Goal: Task Accomplishment & Management: Use online tool/utility

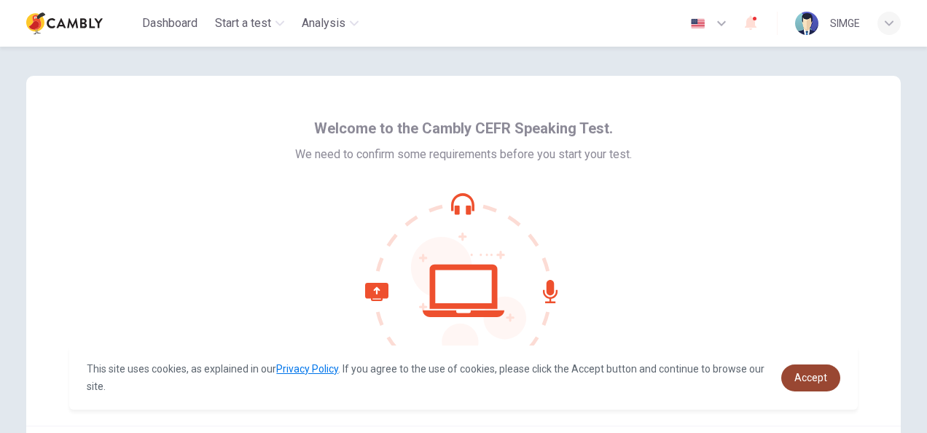
click at [816, 381] on span "Accept" at bounding box center [811, 378] width 33 height 12
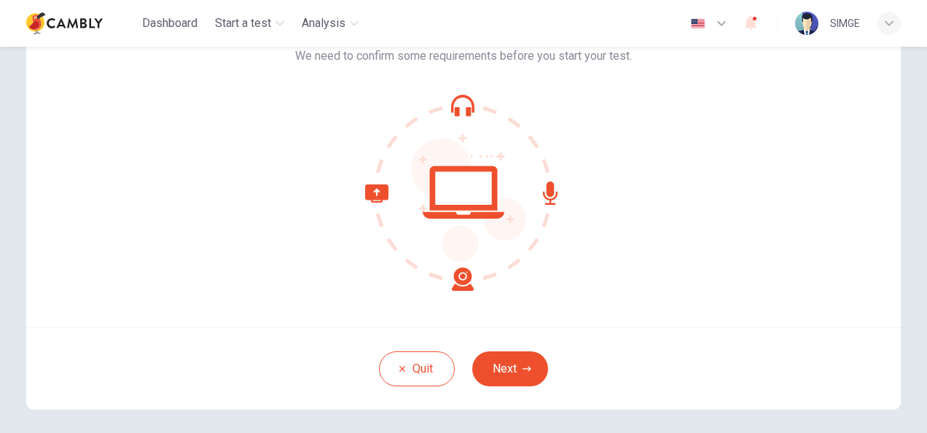
scroll to position [115, 0]
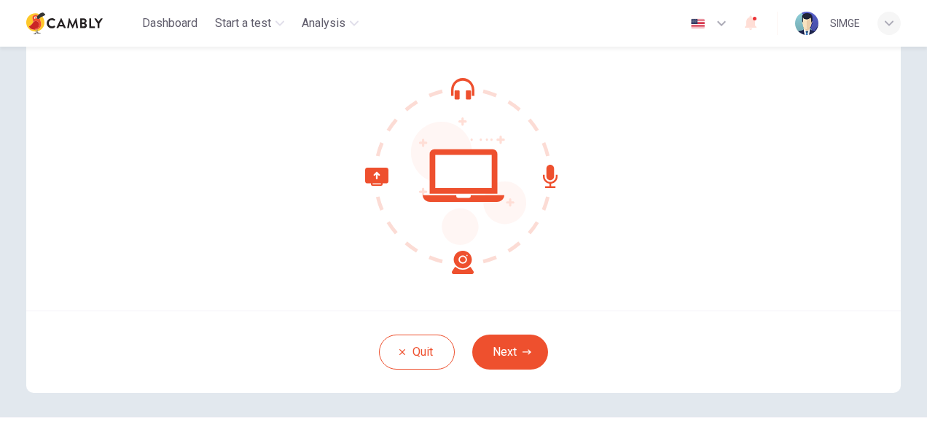
click at [899, 112] on div "Welcome to the Cambly CEFR Speaking Test. We need to confirm some requirements …" at bounding box center [463, 173] width 921 height 485
click at [509, 359] on button "Next" at bounding box center [510, 352] width 76 height 35
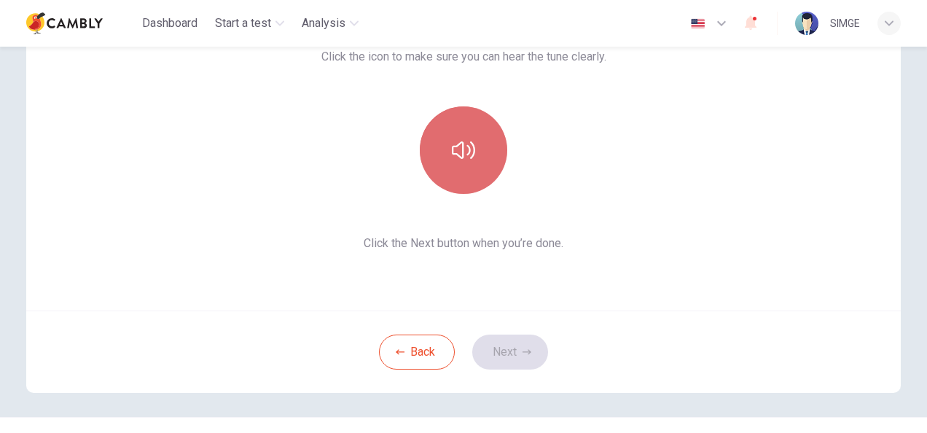
click at [431, 138] on button "button" at bounding box center [463, 149] width 87 height 87
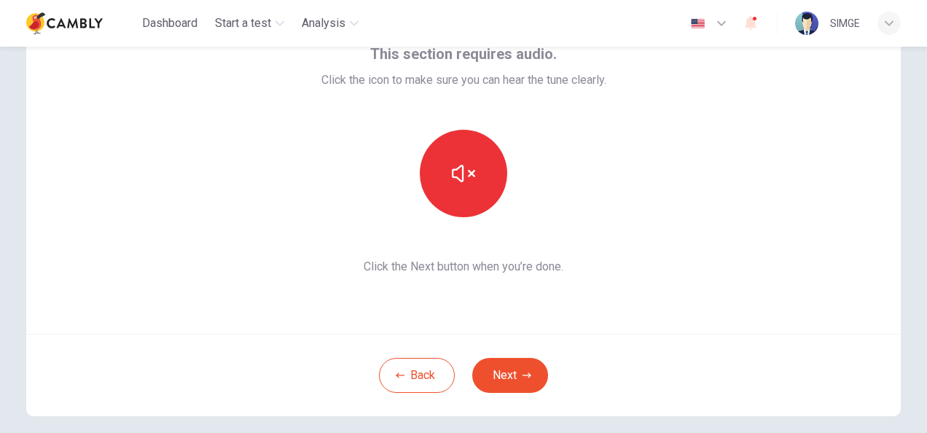
scroll to position [95, 0]
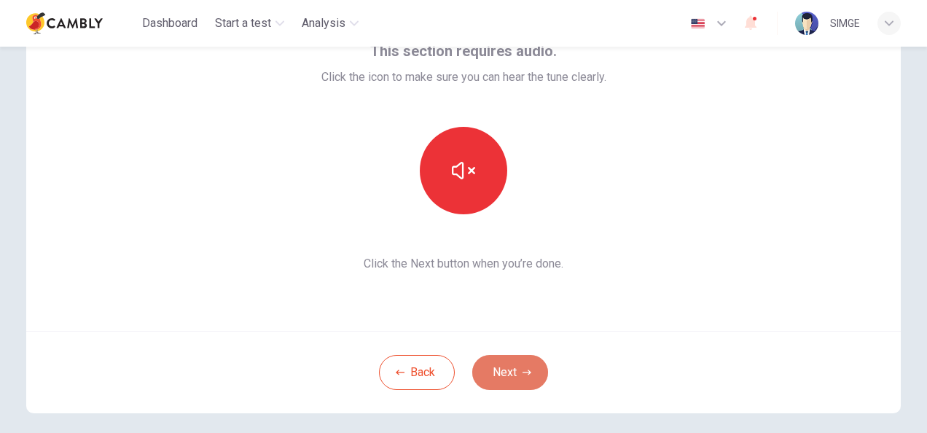
click at [510, 373] on button "Next" at bounding box center [510, 372] width 76 height 35
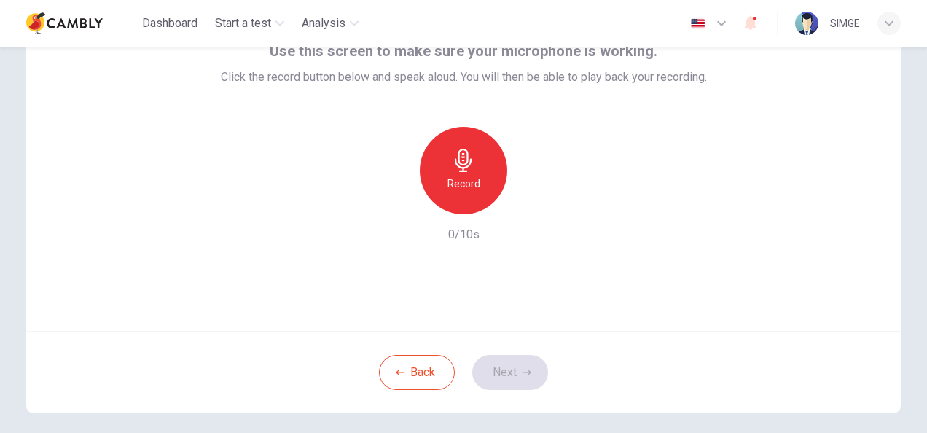
click at [456, 187] on h6 "Record" at bounding box center [464, 183] width 33 height 17
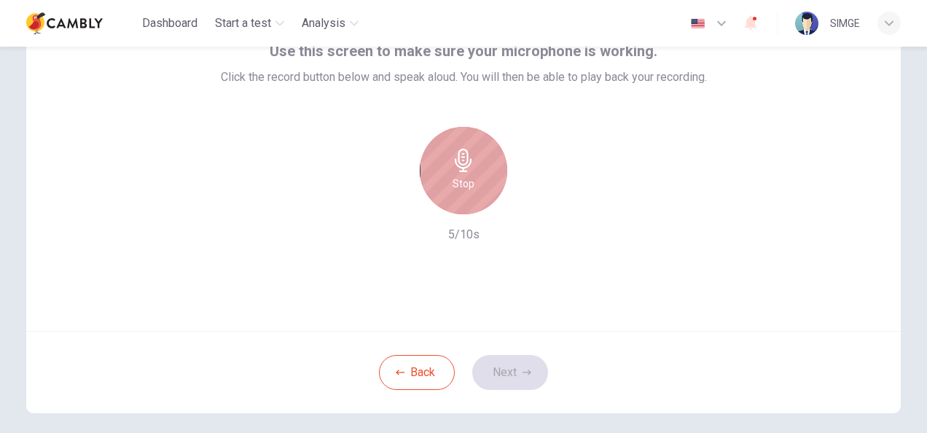
click at [472, 190] on div "Stop" at bounding box center [463, 170] width 87 height 87
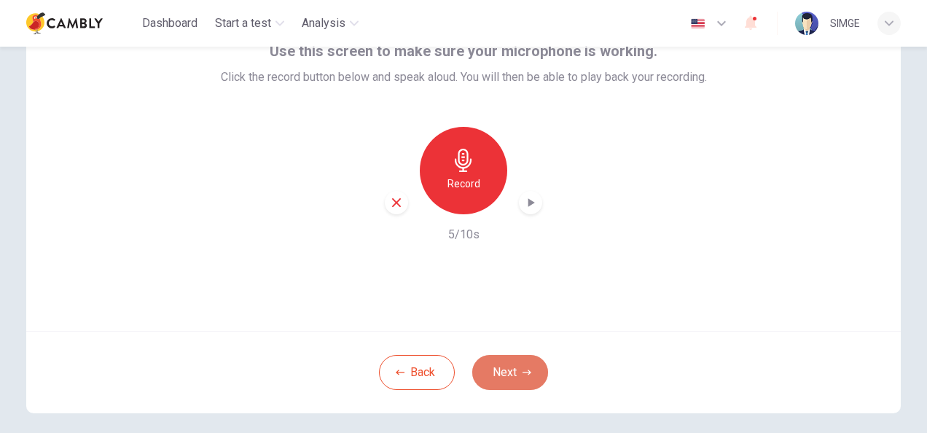
click at [512, 373] on button "Next" at bounding box center [510, 372] width 76 height 35
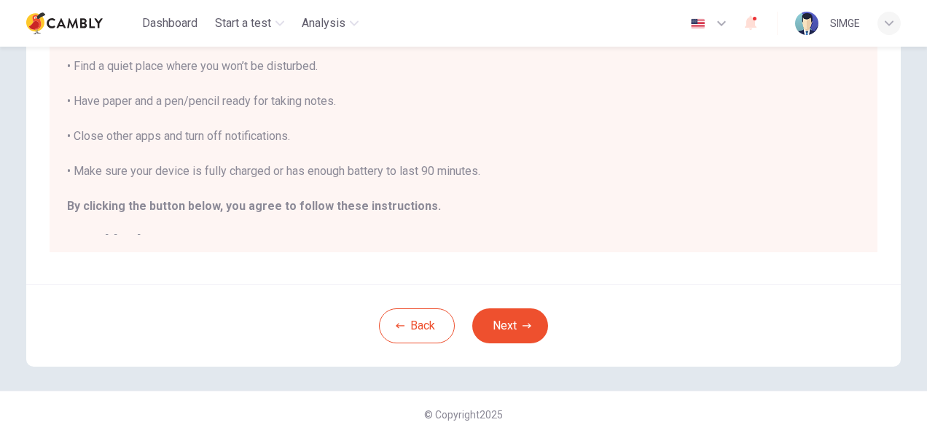
scroll to position [331, 0]
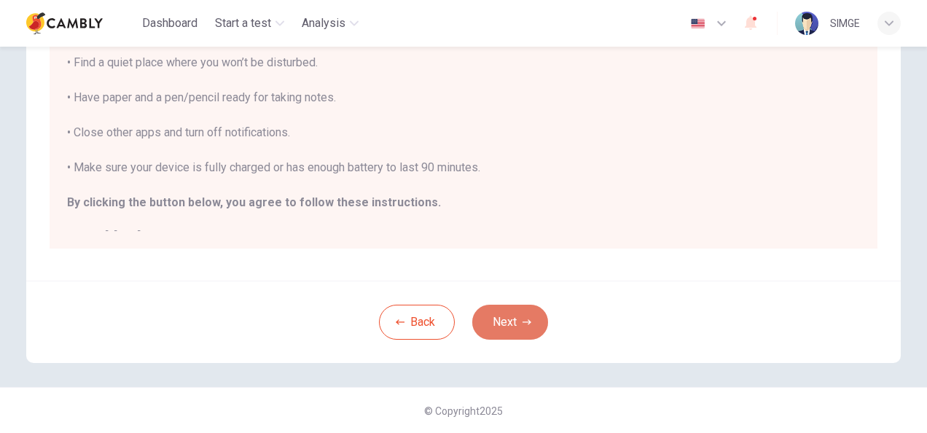
click at [523, 327] on button "Next" at bounding box center [510, 322] width 76 height 35
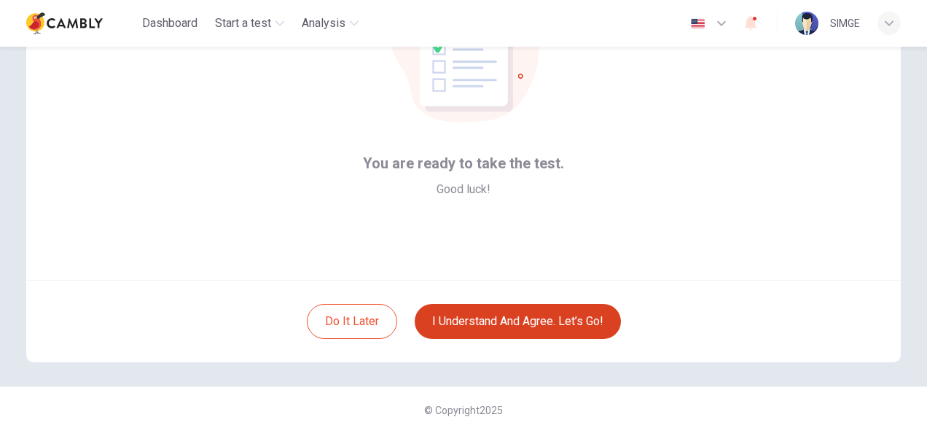
scroll to position [146, 0]
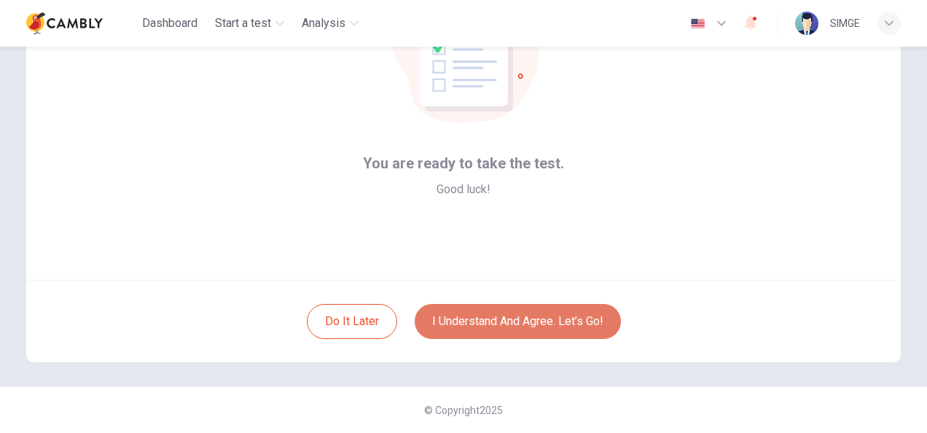
click at [523, 327] on button "I understand and agree. Let’s go!" at bounding box center [518, 321] width 206 height 35
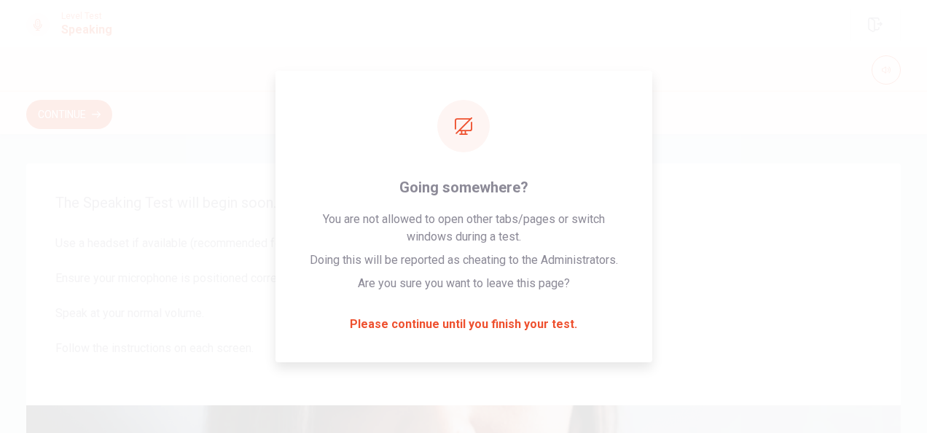
drag, startPoint x: 919, startPoint y: 165, endPoint x: 925, endPoint y: 308, distance: 142.3
click at [925, 308] on div "The Speaking Test will begin soon. Use a headset if available (recommended for …" at bounding box center [463, 283] width 927 height 299
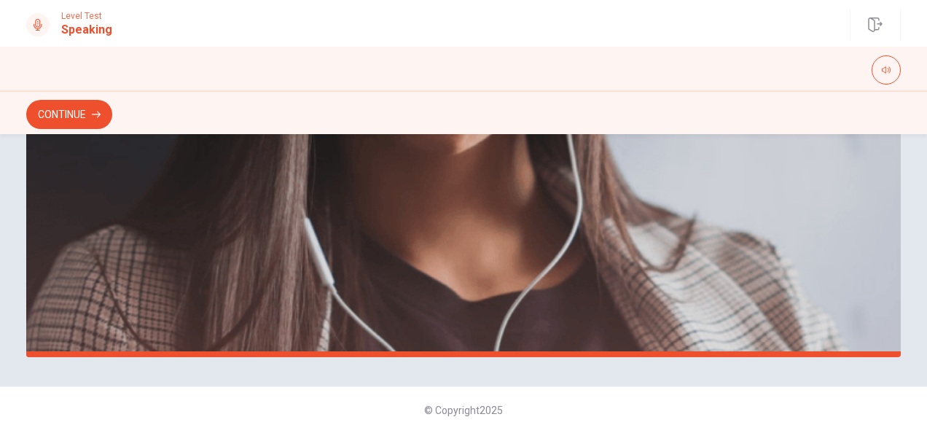
scroll to position [58, 0]
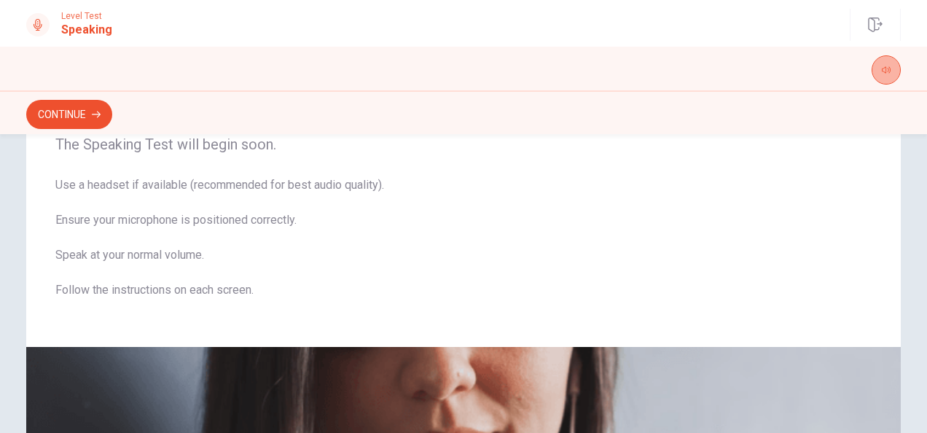
click at [897, 77] on button "button" at bounding box center [886, 69] width 29 height 29
click at [63, 117] on button "Continue" at bounding box center [69, 114] width 86 height 29
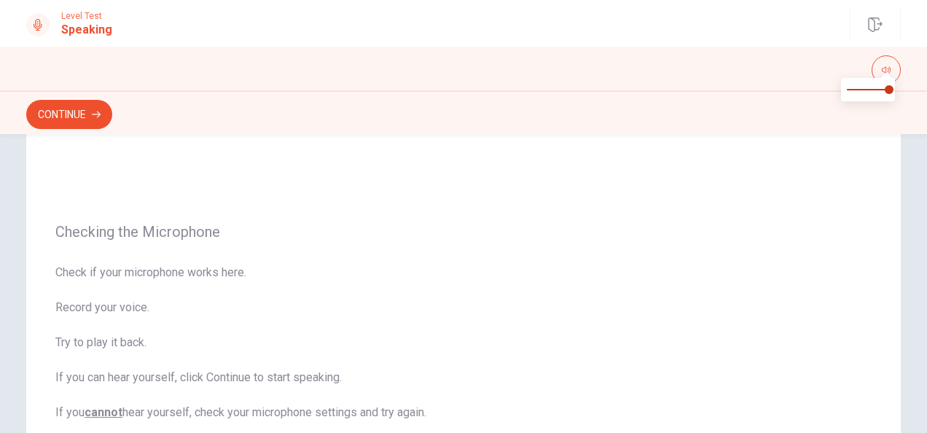
click at [887, 70] on span at bounding box center [887, 74] width 12 height 8
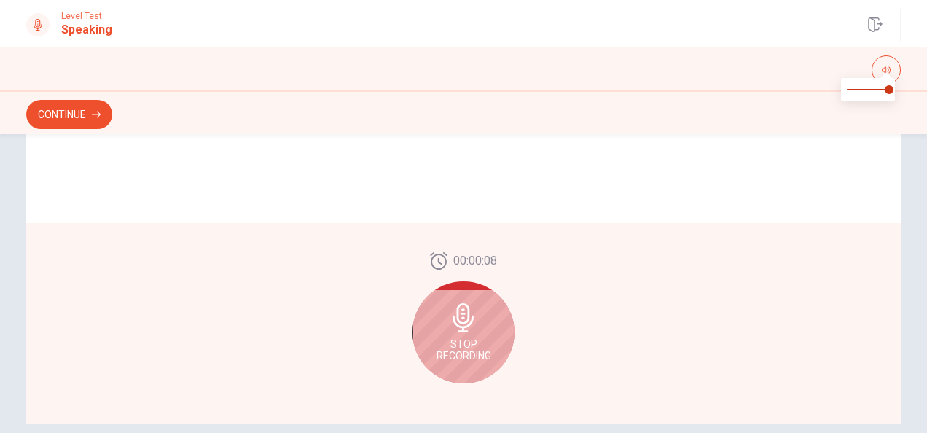
scroll to position [442, 0]
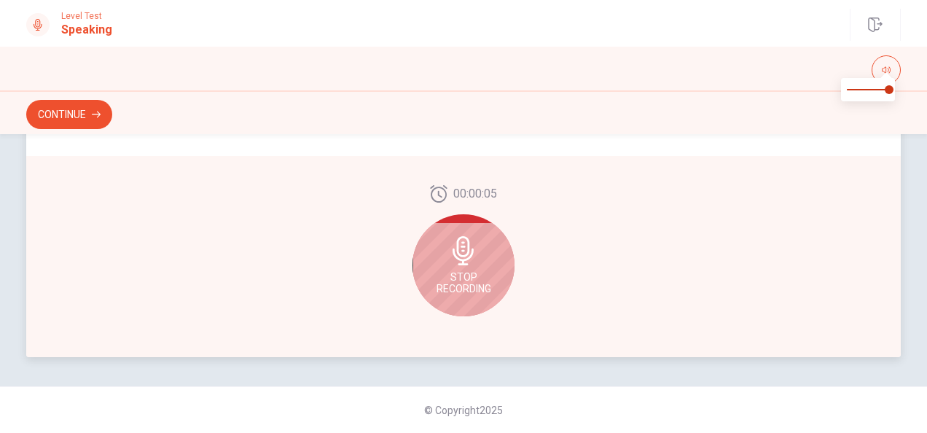
click at [471, 257] on icon at bounding box center [463, 250] width 29 height 29
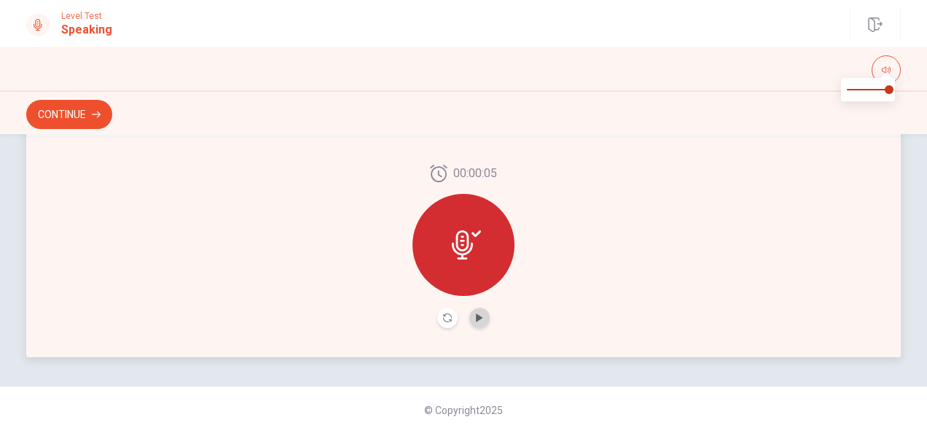
click at [472, 325] on button "Play Audio" at bounding box center [479, 318] width 20 height 20
click at [591, 245] on div "00:00:05" at bounding box center [463, 247] width 875 height 222
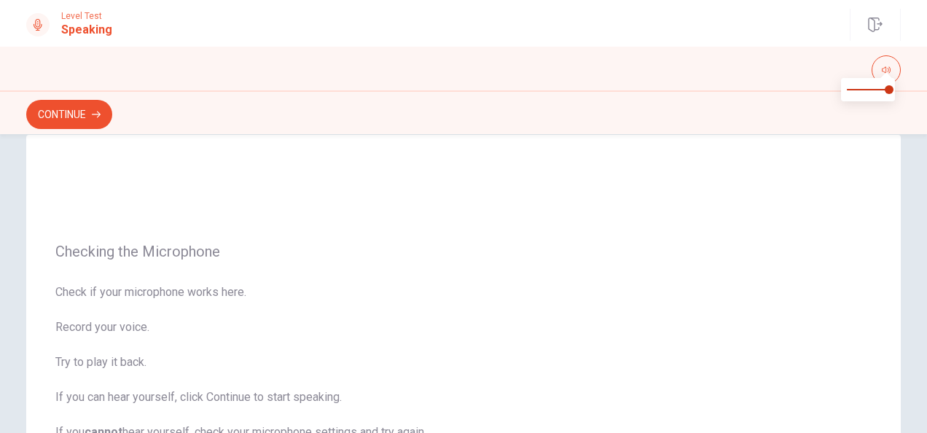
scroll to position [0, 0]
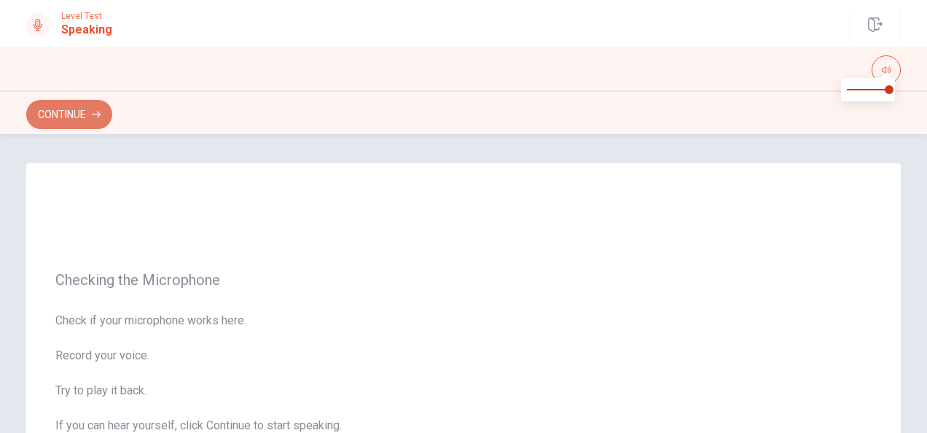
click at [64, 107] on button "Continue" at bounding box center [69, 114] width 86 height 29
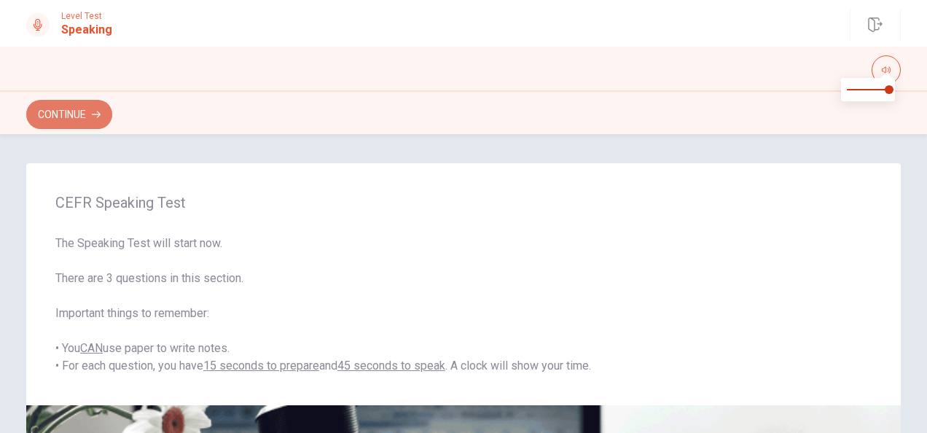
click at [71, 115] on button "Continue" at bounding box center [69, 114] width 86 height 29
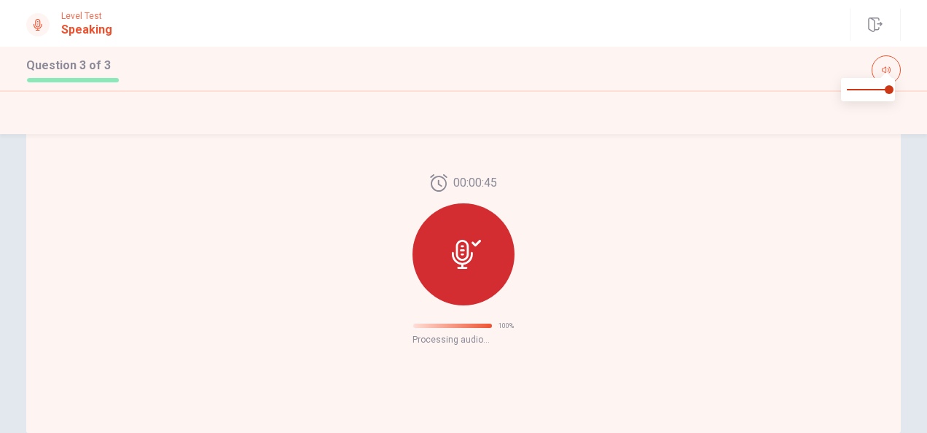
scroll to position [185, 0]
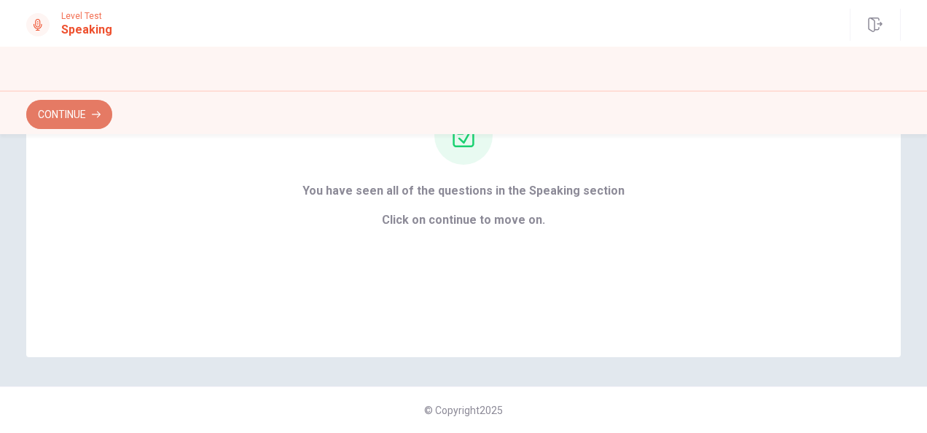
click at [83, 113] on button "Continue" at bounding box center [69, 114] width 86 height 29
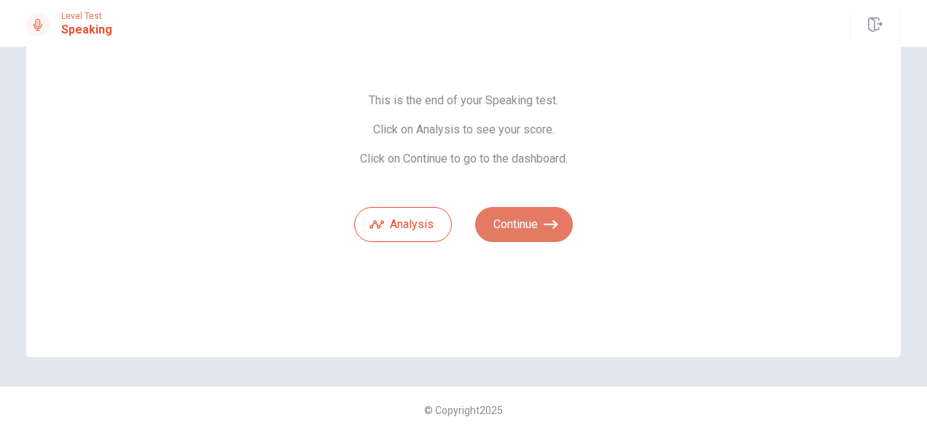
click at [536, 225] on button "Continue" at bounding box center [524, 224] width 98 height 35
